Goal: Transaction & Acquisition: Book appointment/travel/reservation

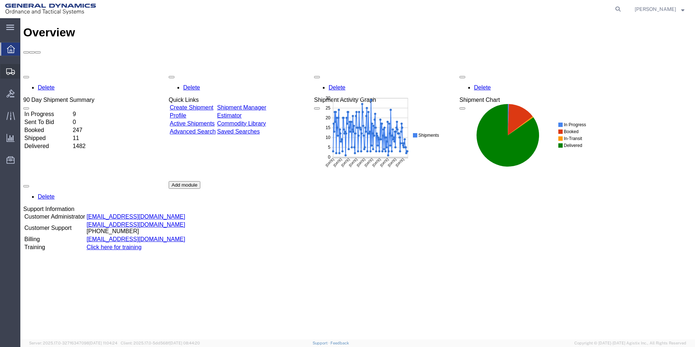
click at [0, 0] on span "Create from Template" at bounding box center [0, 0] width 0 height 0
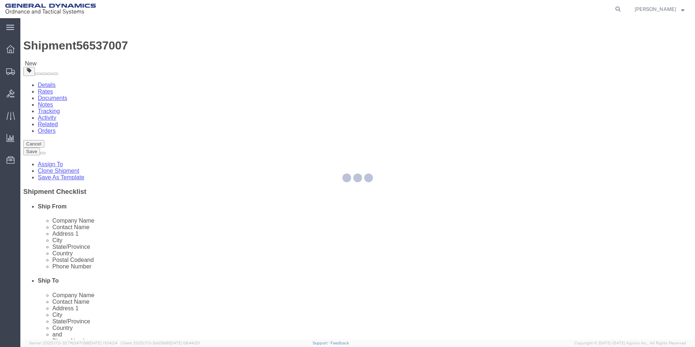
select select
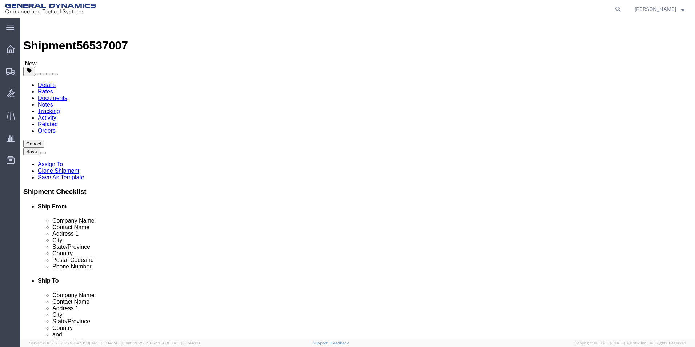
click button "Cancel"
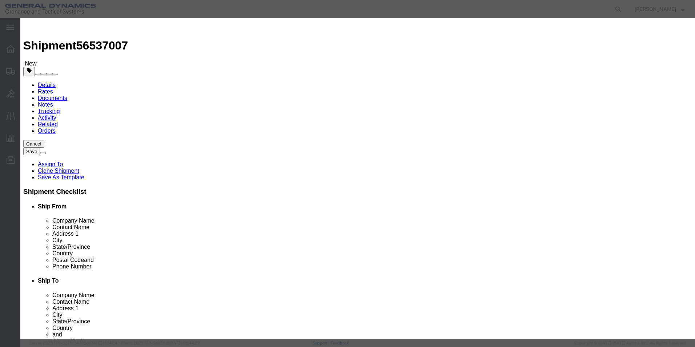
click button "Yes"
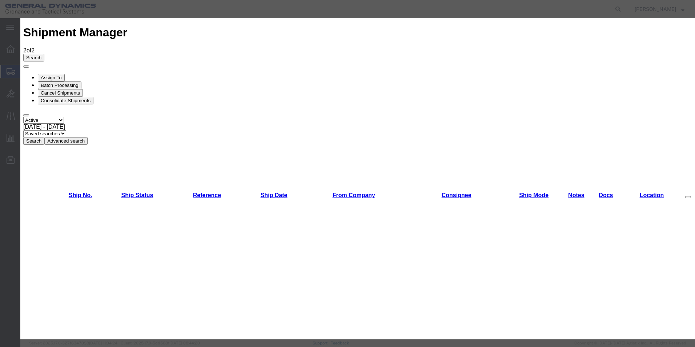
scroll to position [62, 0]
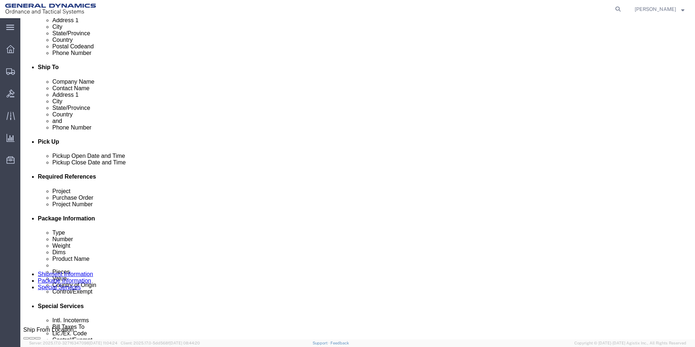
scroll to position [214, 0]
click div "[DATE] 1:00 PM"
click input "1:00 PM"
type input "10:00 AM"
click button "Apply"
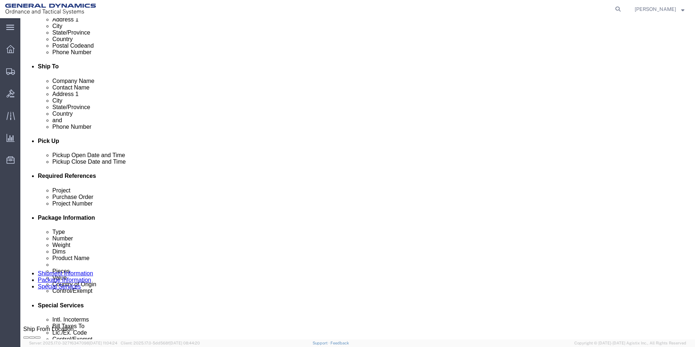
drag, startPoint x: 122, startPoint y: 234, endPoint x: 122, endPoint y: 228, distance: 5.8
click input "text"
type input "120 mm FRPC"
click input "text"
type input "W15QKN19D0084"
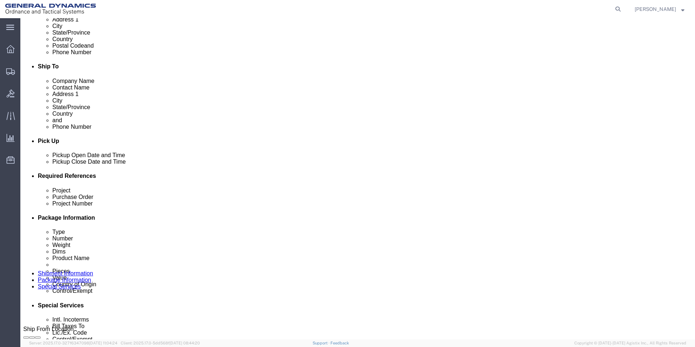
click input "text"
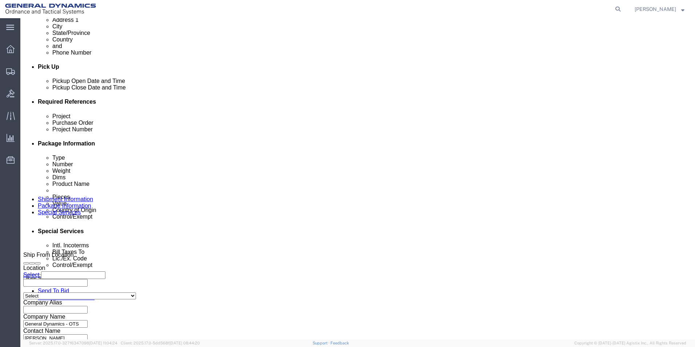
scroll to position [303, 0]
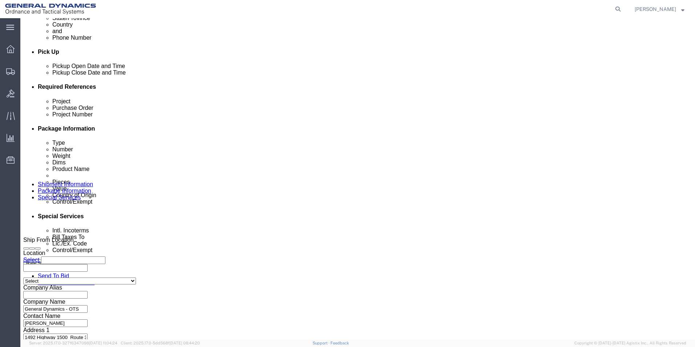
type input "C11735"
click button "Continue"
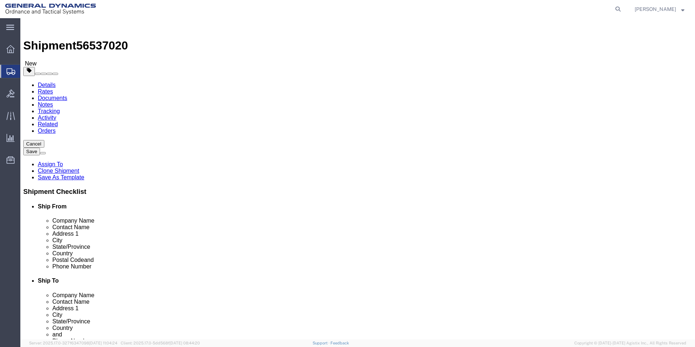
click link "Add Package"
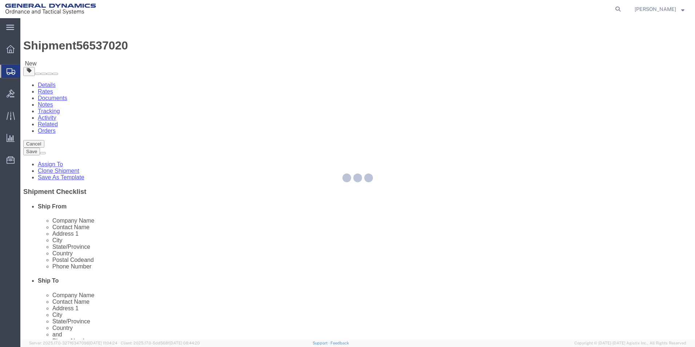
select select "PSNS"
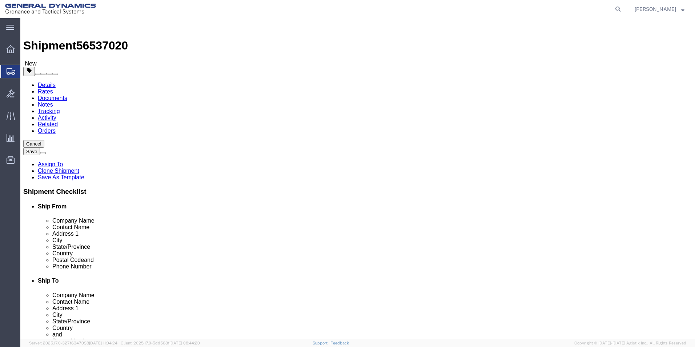
click select "Select Bale(s) Basket(s) Bolt(s) Bottle(s) Buckets Bulk Bundle(s) Can(s) Cardbo…"
select select "PSNS"
click select "Select Bale(s) Basket(s) Bolt(s) Bottle(s) Buckets Bulk Bundle(s) Can(s) Cardbo…"
click input "text"
type input "1"
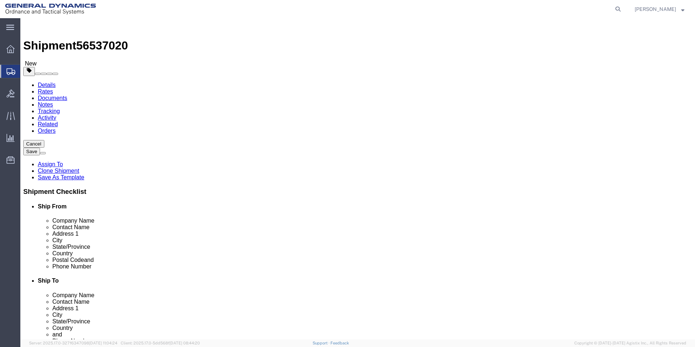
click input "text"
type input "48.00"
click input "text"
type input "40.00"
click input "text"
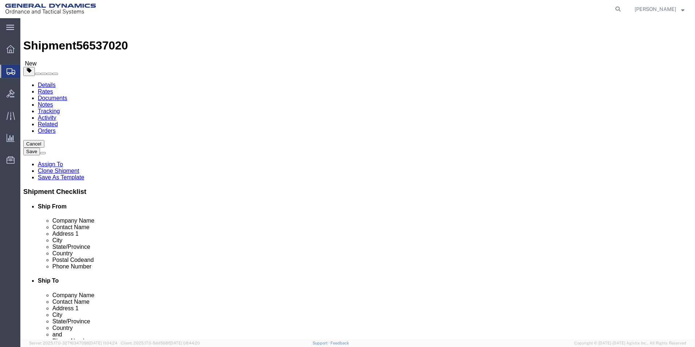
type input "38.00"
drag, startPoint x: 378, startPoint y: 187, endPoint x: 345, endPoint y: 189, distance: 32.8
click div "Weight 0.00 Select kgs lbs Ship. t°"
type input "1560.00"
click link "Add Content"
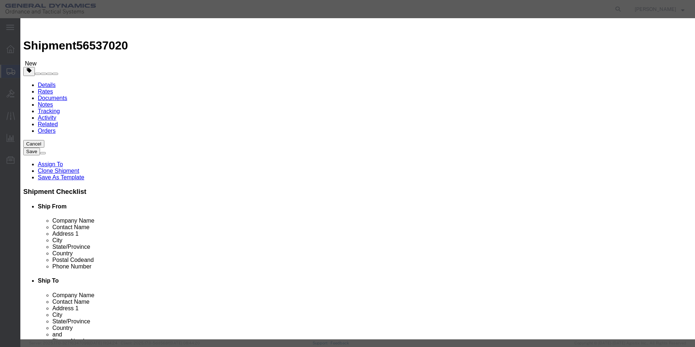
click input "text"
type input "120 mm FRPC Fuze Adapters"
drag, startPoint x: 216, startPoint y: 70, endPoint x: 210, endPoint y: 71, distance: 6.6
click input "0"
click div "Product Name 120 mm FRPC Fuze Adapters Pieces 1890 Select Bag Barrels 100Board …"
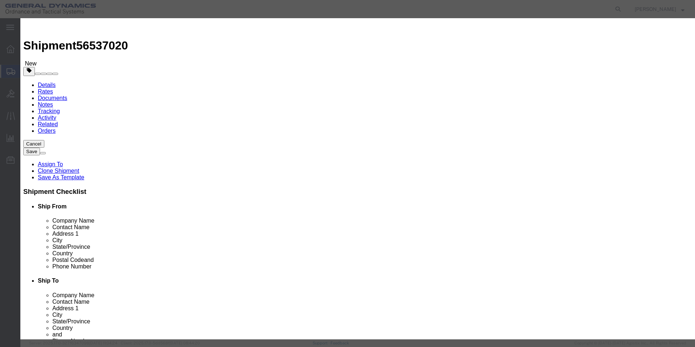
click input "1890"
drag, startPoint x: 222, startPoint y: 70, endPoint x: 201, endPoint y: 72, distance: 20.8
click div "Pieces 1890 Select Bag Barrels 100Board Feet Bottle Box Blister Pack Carats Can…"
type input "1890.00"
click input "text"
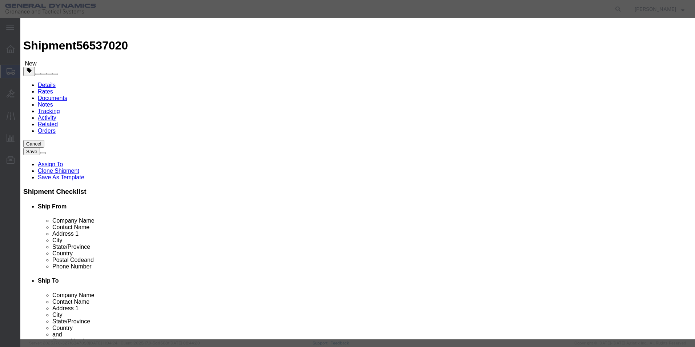
type input "100.00"
click select "Select 50 55 60 65 70 85 92.5 100 125 175 250 300 400"
select select "70"
click select "Select 50 55 60 65 70 85 92.5 100 125 175 250 300 400"
click textarea
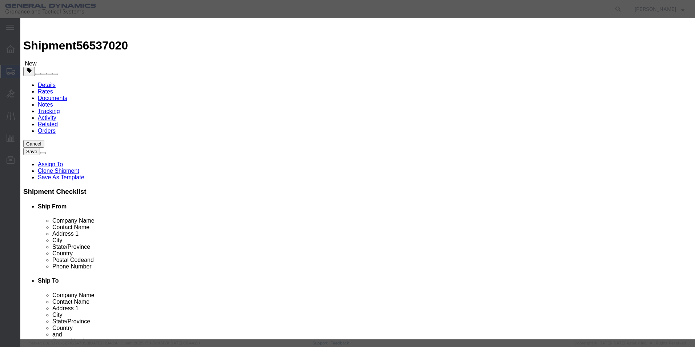
type textarea "120 MM FRPC Fuze adapters"
click select "Select [GEOGRAPHIC_DATA] [GEOGRAPHIC_DATA] [GEOGRAPHIC_DATA] [GEOGRAPHIC_DATA] …"
select select "US"
click select "Select [GEOGRAPHIC_DATA] [GEOGRAPHIC_DATA] [GEOGRAPHIC_DATA] [GEOGRAPHIC_DATA] …"
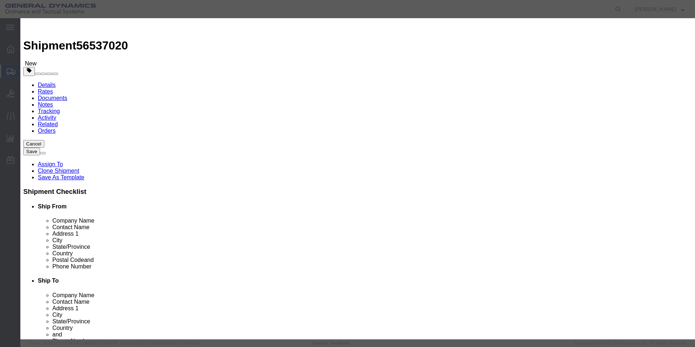
click select "Select ATF BIS DEA EPA FDA FTR ITAR OFAC Other (OPA)"
select select "ITAR"
click select "Select ATF BIS DEA EPA FDA FTR ITAR OFAC Other (OPA)"
click select "Select 123.11B 123.12 123.13 123.16B1 123.16B2 123.16B3 123.16B4 123.16B5 123.1…"
select select "126.5B"
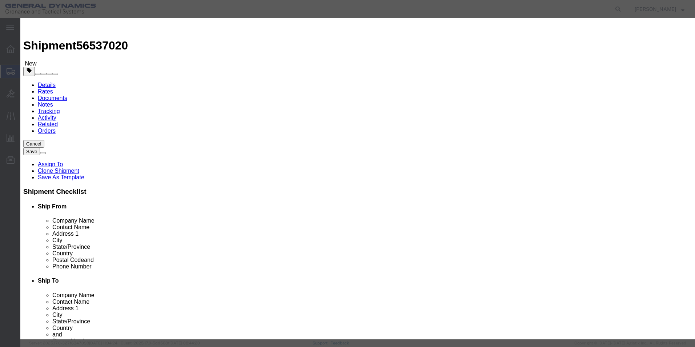
click select "Select 123.11B 123.12 123.13 123.16B1 123.16B2 123.16B3 123.16B4 123.16B5 123.1…"
click button "Save & Close"
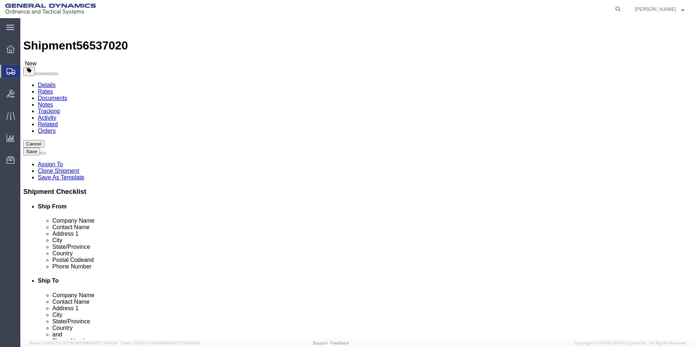
scroll to position [67, 0]
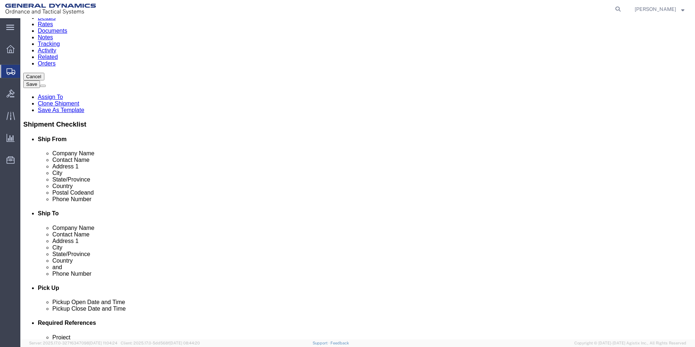
click button "Continue"
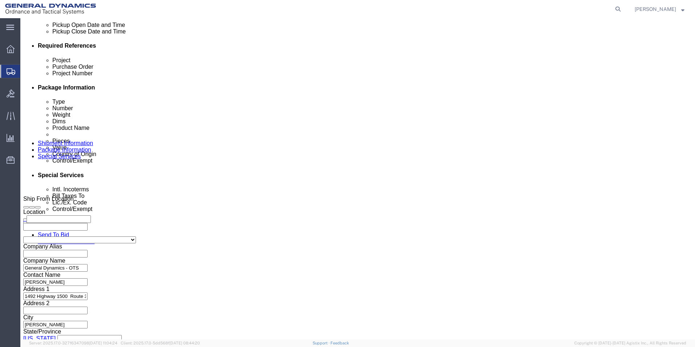
scroll to position [342, 0]
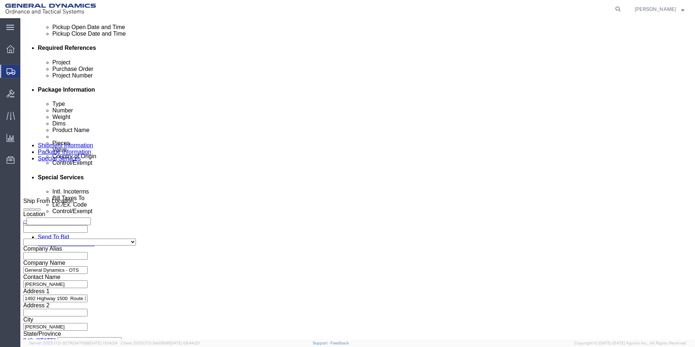
click select "Select Carriage Insurance Paid Carriage Paid To Cost and Freight Cost Insurance…"
select select "CFR"
click select "Select Carriage Insurance Paid Carriage Paid To Cost and Freight Cost Insurance…"
select select "SHIP"
click select "Select Recipient Account Sender/Shipper Third Party Account"
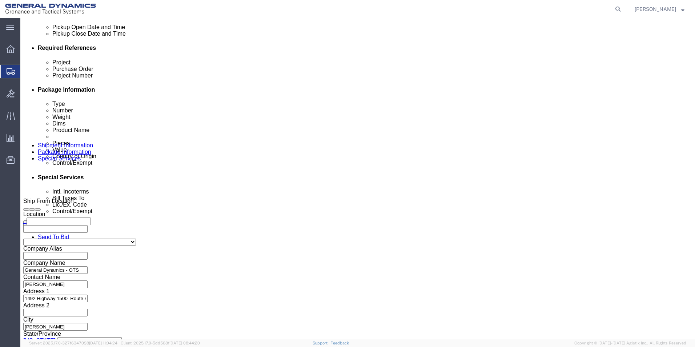
select select "SHIP"
click select "Select Recipient Account Sender/Shipper Third Party Account"
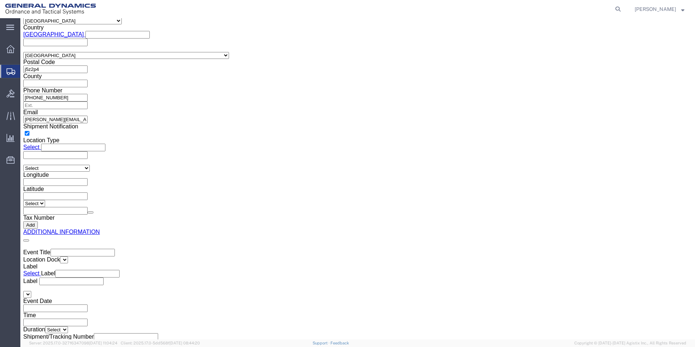
scroll to position [1146, 0]
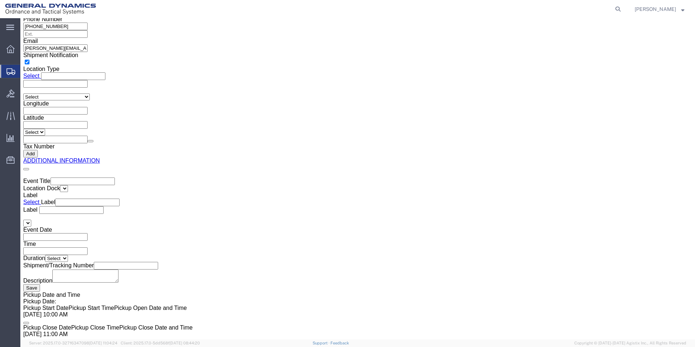
click button "Rate Shipment"
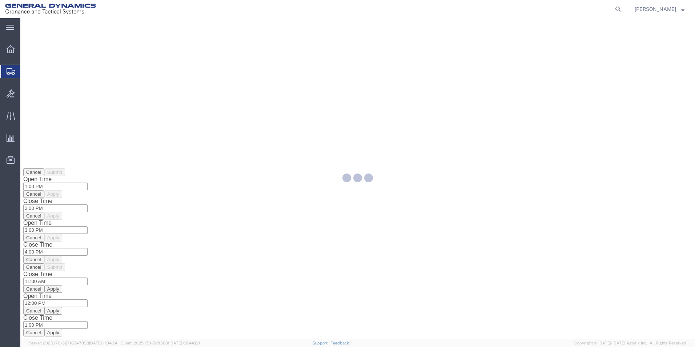
scroll to position [0, 0]
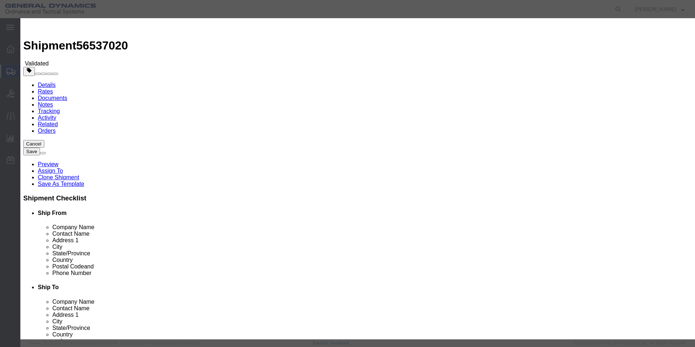
select select "3224"
select select "11790"
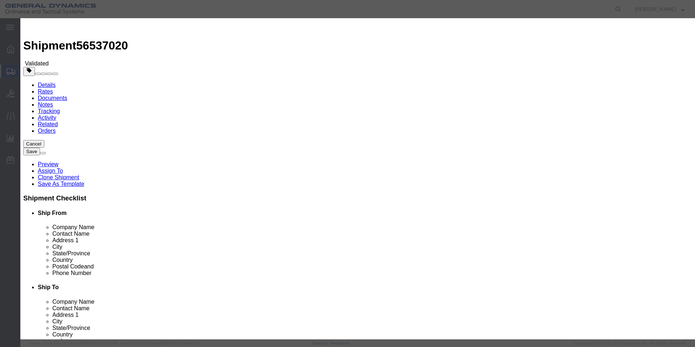
type input "56537020"
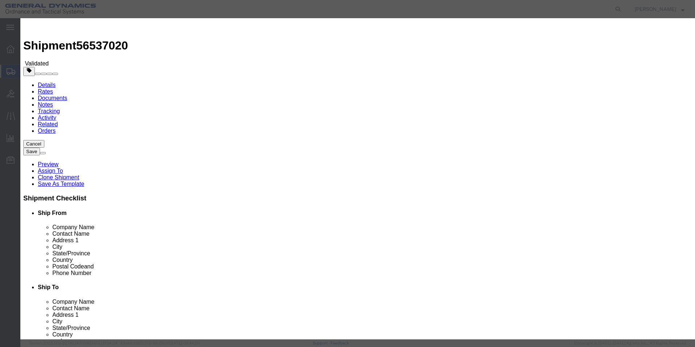
checkbox input "true"
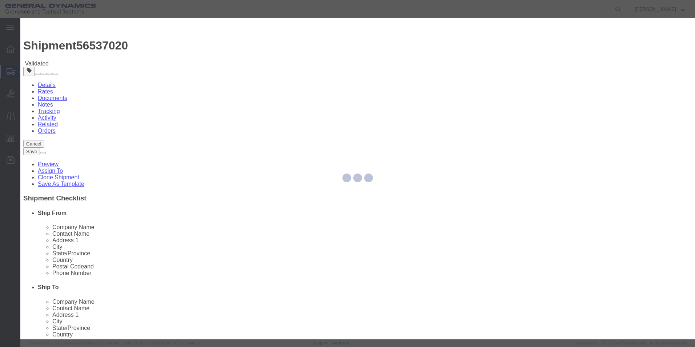
type input "[PERSON_NAME]"
type input "5709087062"
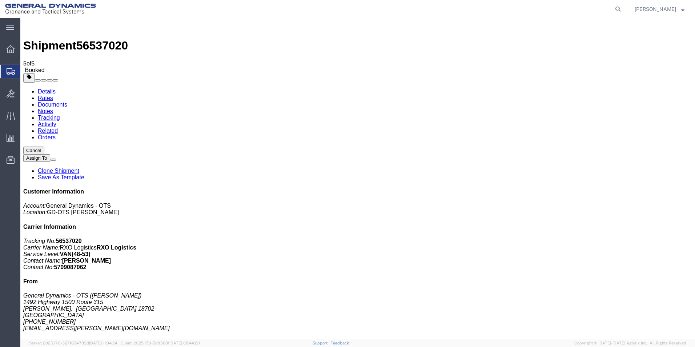
click at [0, 0] on span "Create from Template" at bounding box center [0, 0] width 0 height 0
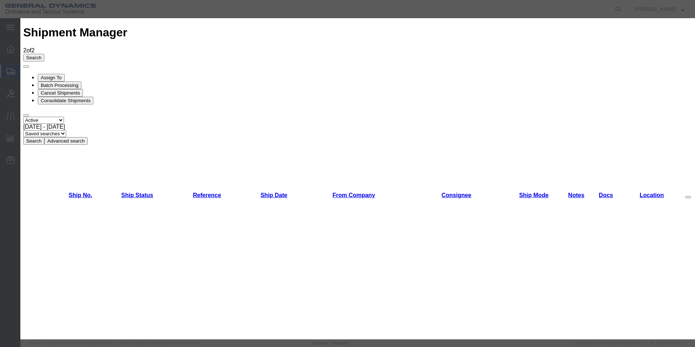
scroll to position [66, 0]
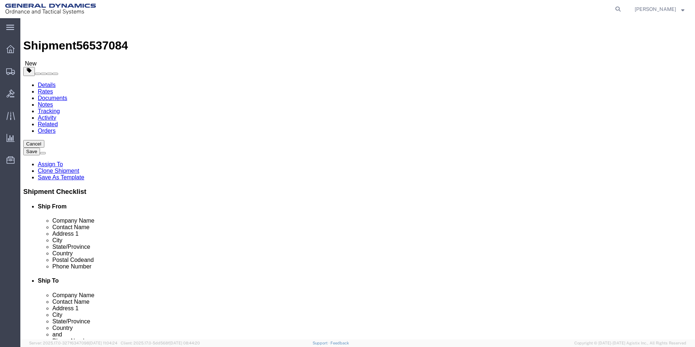
drag, startPoint x: 140, startPoint y: 149, endPoint x: 88, endPoint y: 153, distance: 51.8
click div "Contact Name [PERSON_NAME]"
type input "[PERSON_NAME]"
drag, startPoint x: 147, startPoint y: 247, endPoint x: 100, endPoint y: 250, distance: 47.7
click input "5703624549"
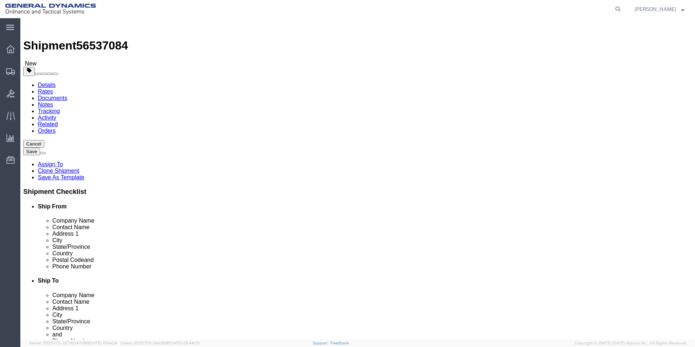
type input "5"
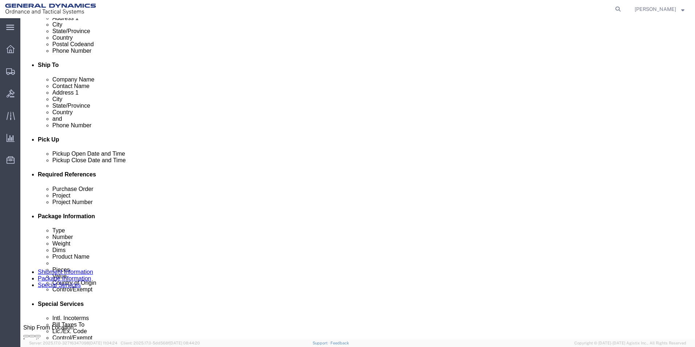
scroll to position [239, 0]
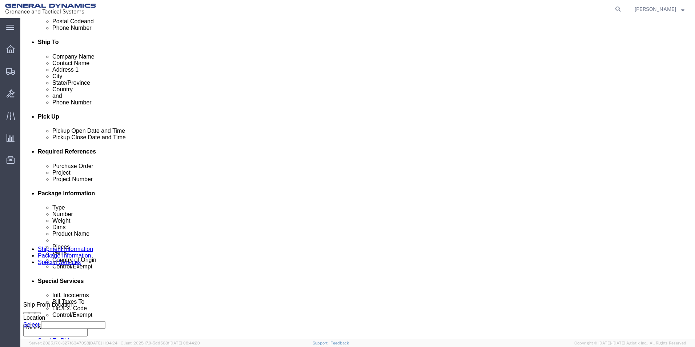
type input "[PHONE_NUMBER]"
click div "[DATE] 1:00 PM"
click button "Apply"
drag, startPoint x: 128, startPoint y: 209, endPoint x: 70, endPoint y: 209, distance: 57.8
click div "Purchase Order CV3505"
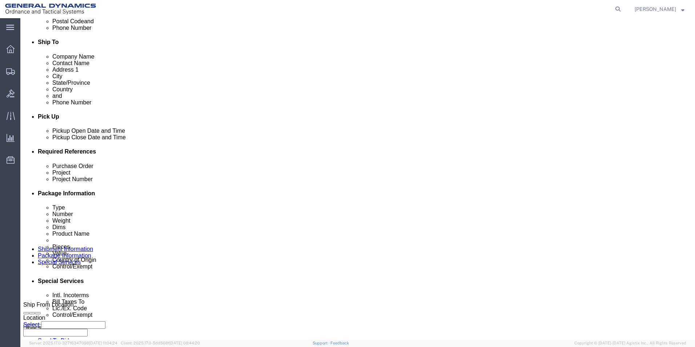
type input "W15QKN19D0084"
drag, startPoint x: 466, startPoint y: 210, endPoint x: 411, endPoint y: 212, distance: 55.3
click div "Project Number 001 010"
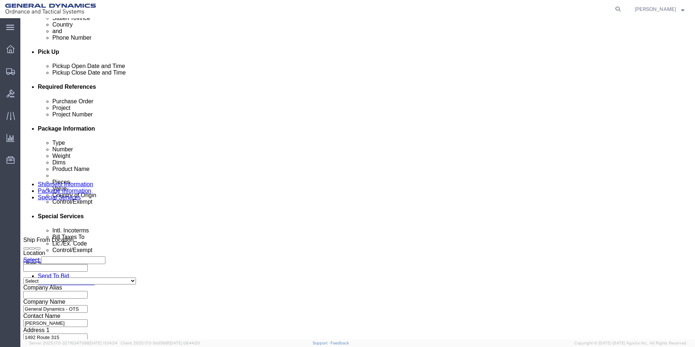
type input "C11735"
click button "Continue"
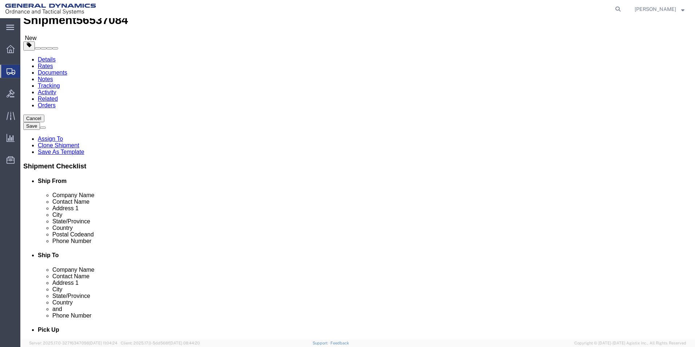
scroll to position [67, 0]
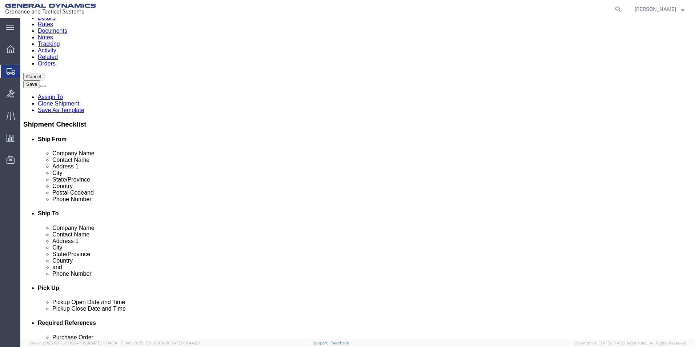
click button "Continue"
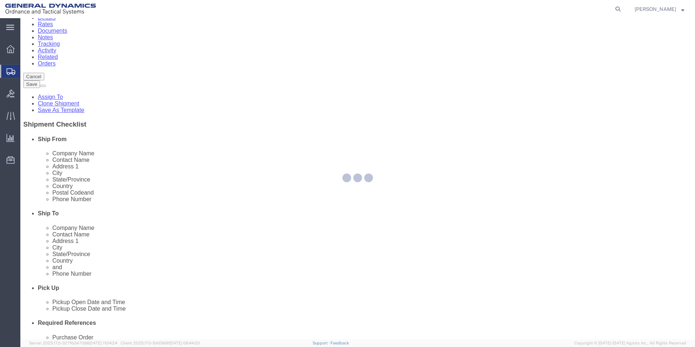
select select
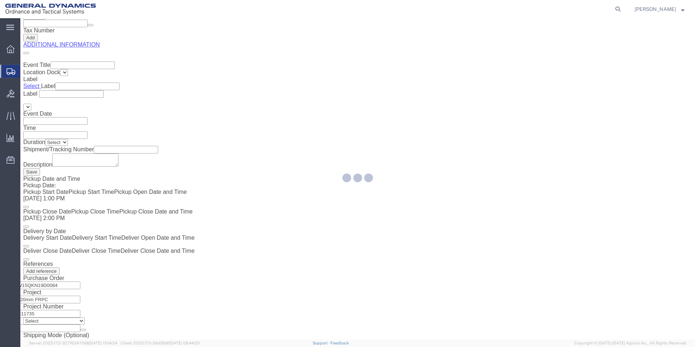
scroll to position [1269, 0]
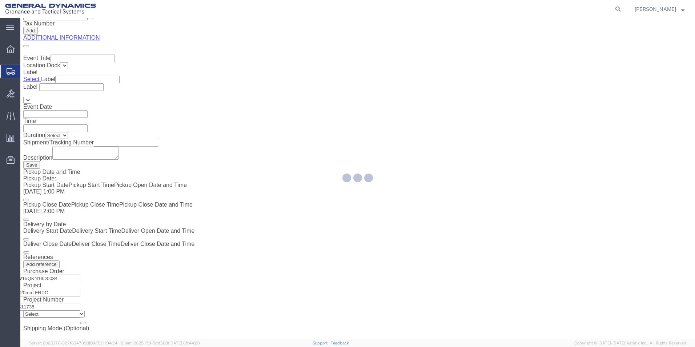
select select "DEPARTMENT"
select select "1763984"
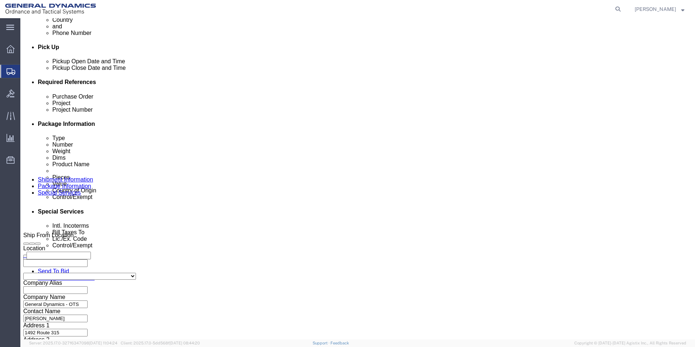
scroll to position [303, 0]
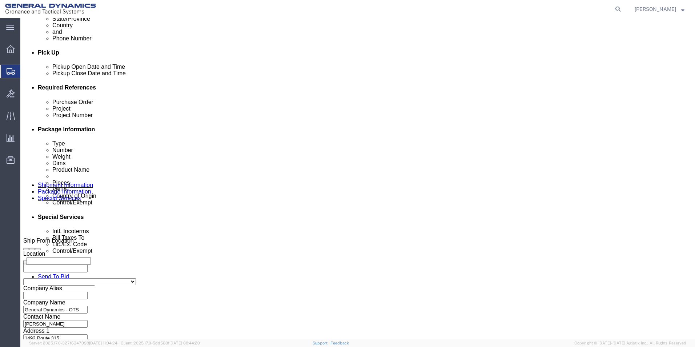
click select "Select Carriage Insurance Paid Carriage Paid To Cost and Freight Cost Insurance…"
select select "CFR"
click select "Select Carriage Insurance Paid Carriage Paid To Cost and Freight Cost Insurance…"
select select "SHIP"
click select "Select Recipient Account Sender/Shipper Third Party Account"
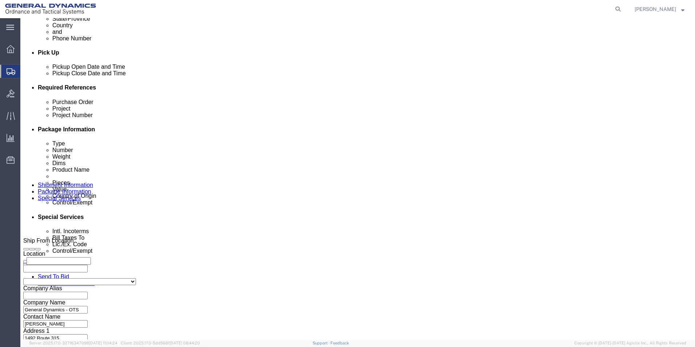
select select "SHIP"
click select "Select Recipient Account Sender/Shipper Third Party Account"
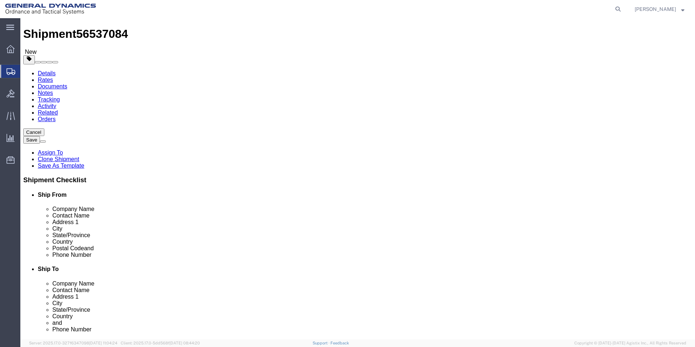
scroll to position [0, 0]
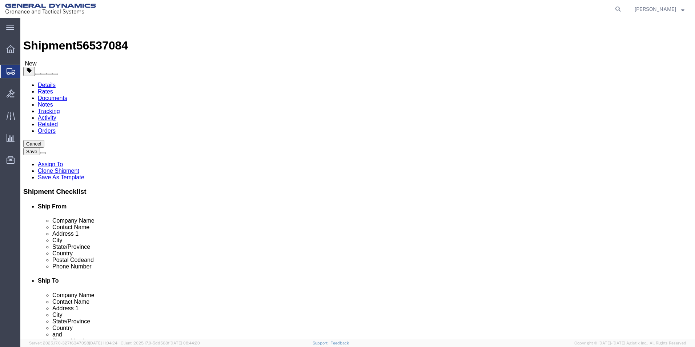
click button "Rate Shipment"
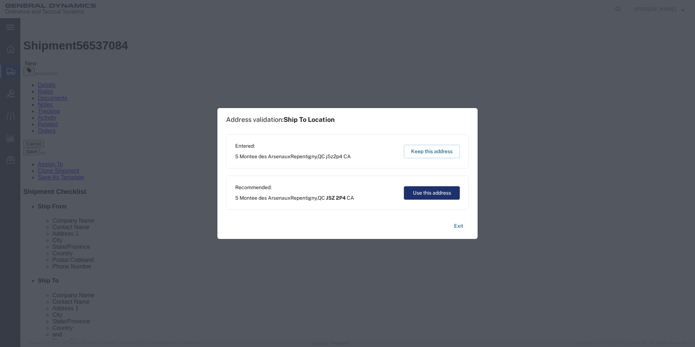
click at [433, 194] on button "Use this address" at bounding box center [432, 192] width 56 height 13
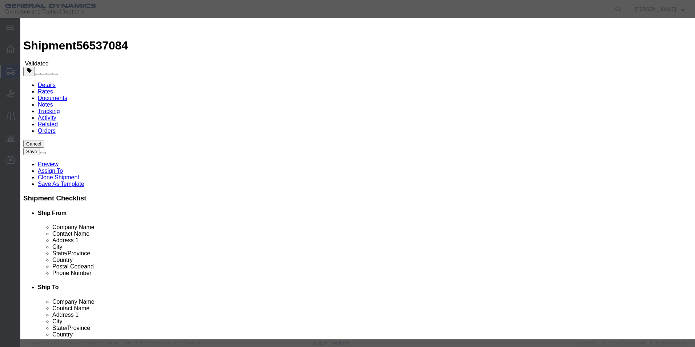
select select "3224"
select select "11790"
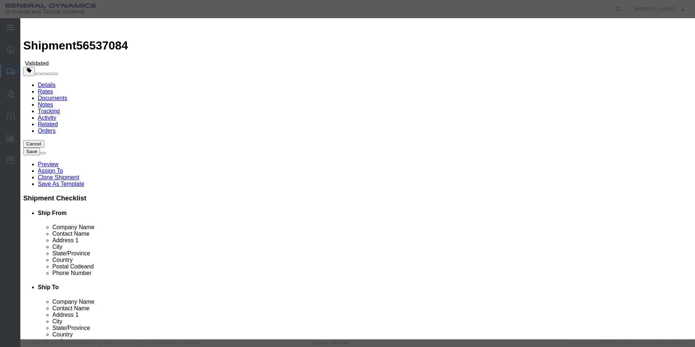
checkbox input "true"
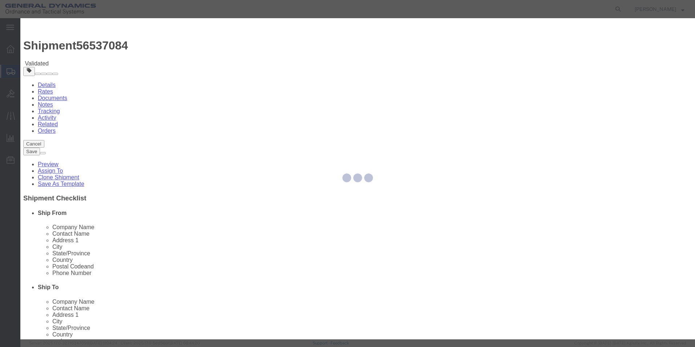
type input "[PERSON_NAME]"
type input "5709087062"
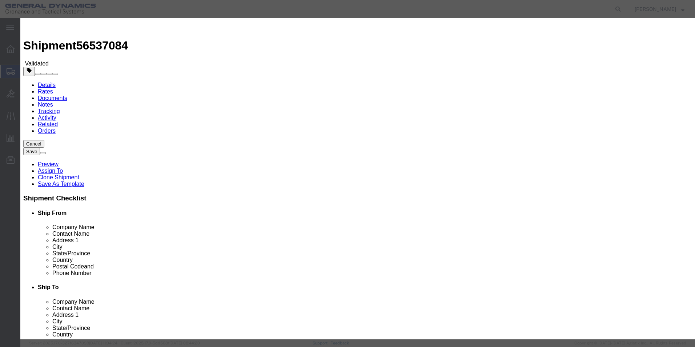
type input "56537084"
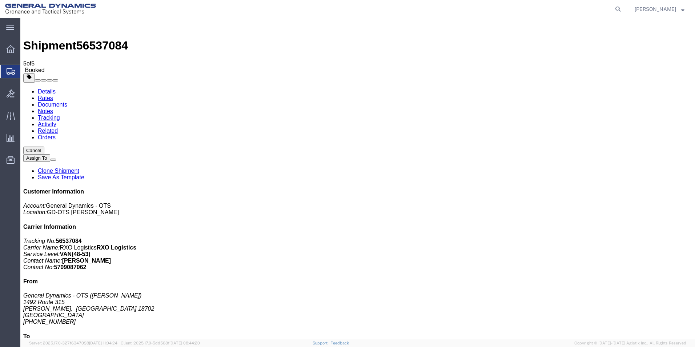
click at [623, 11] on icon at bounding box center [618, 9] width 10 height 10
type input "56537020"
click at [623, 9] on icon at bounding box center [618, 9] width 10 height 10
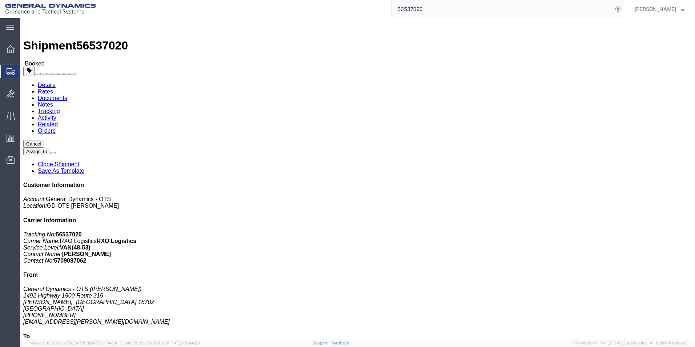
click link "Documents"
